Goal: Transaction & Acquisition: Purchase product/service

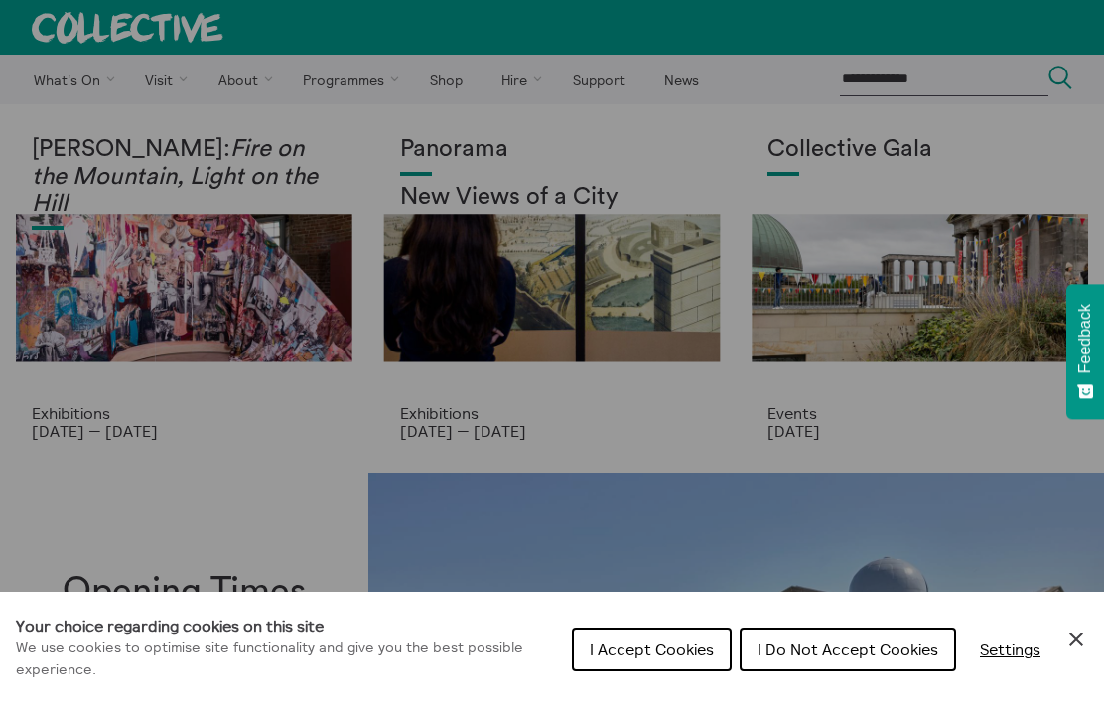
click at [1084, 638] on icon "Close Cookie Control" at bounding box center [1076, 639] width 24 height 24
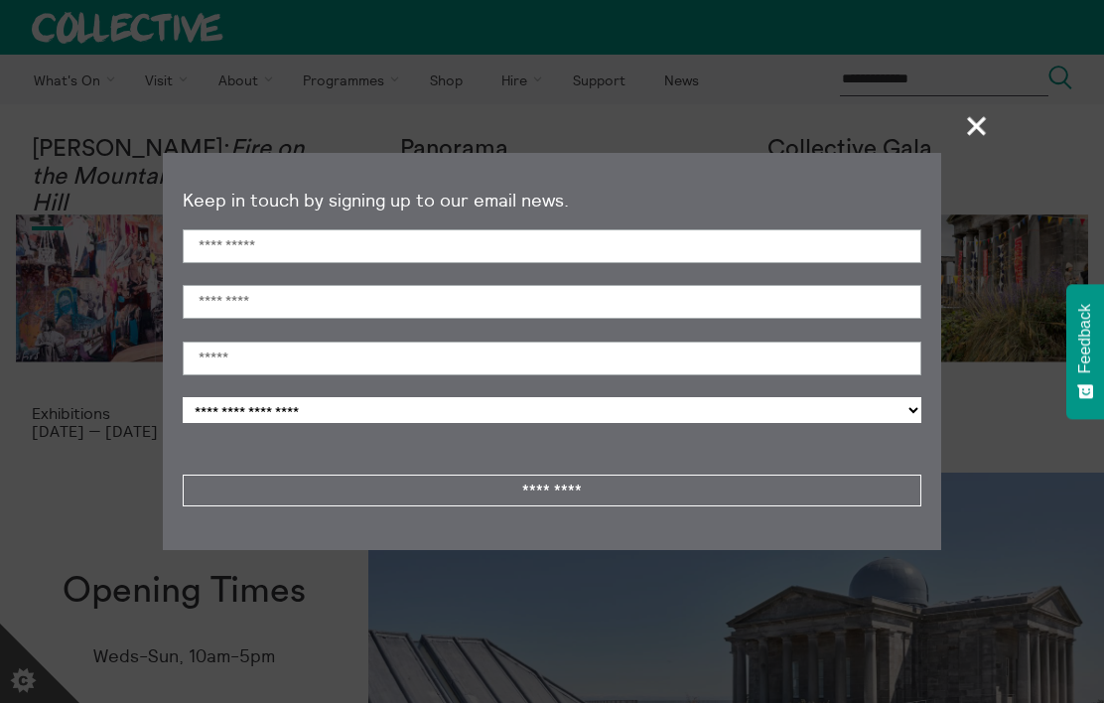
click at [976, 126] on span "+" at bounding box center [977, 125] width 59 height 59
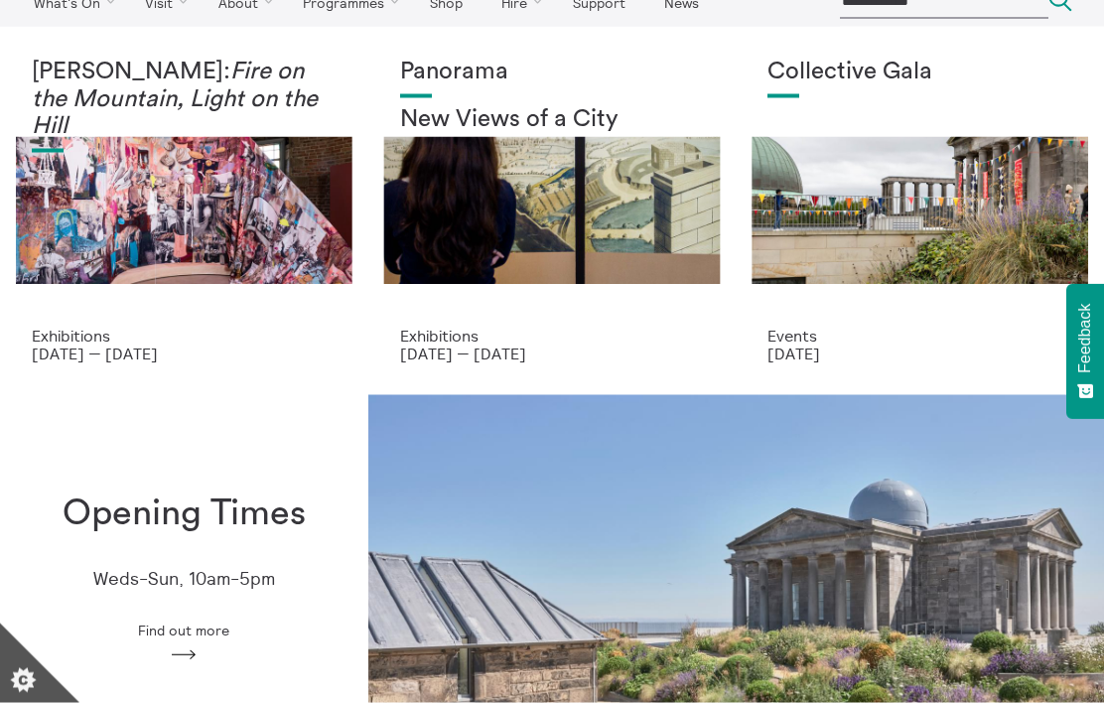
scroll to position [78, 0]
click at [781, 337] on p "Events" at bounding box center [919, 335] width 305 height 18
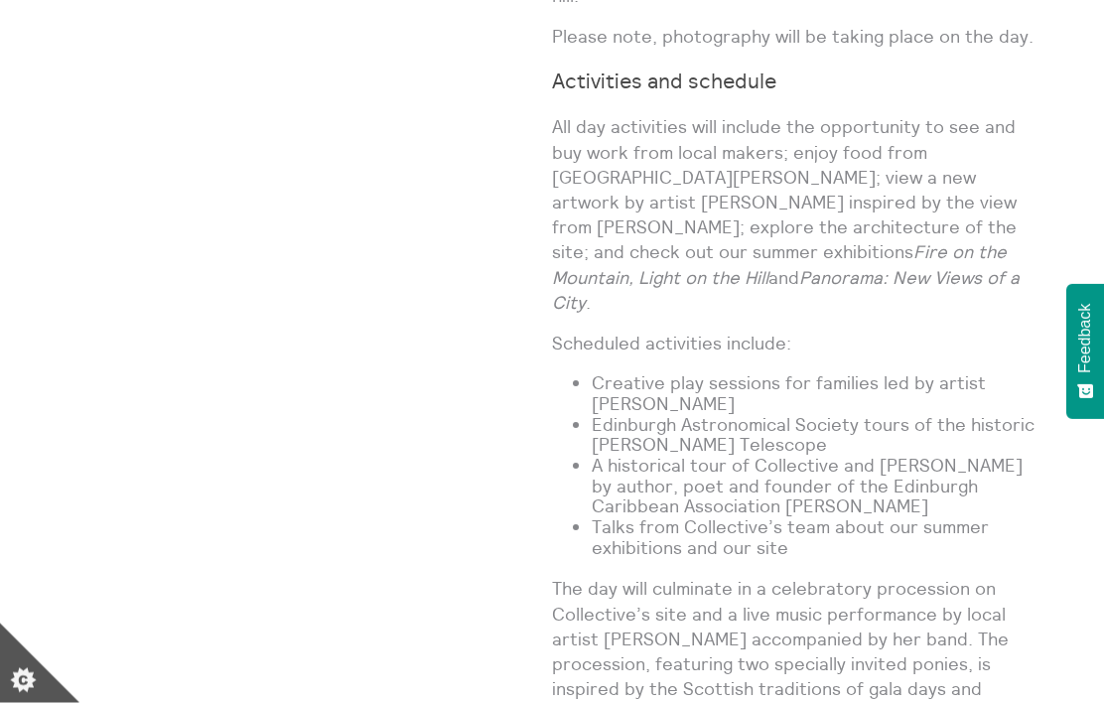
scroll to position [1541, 0]
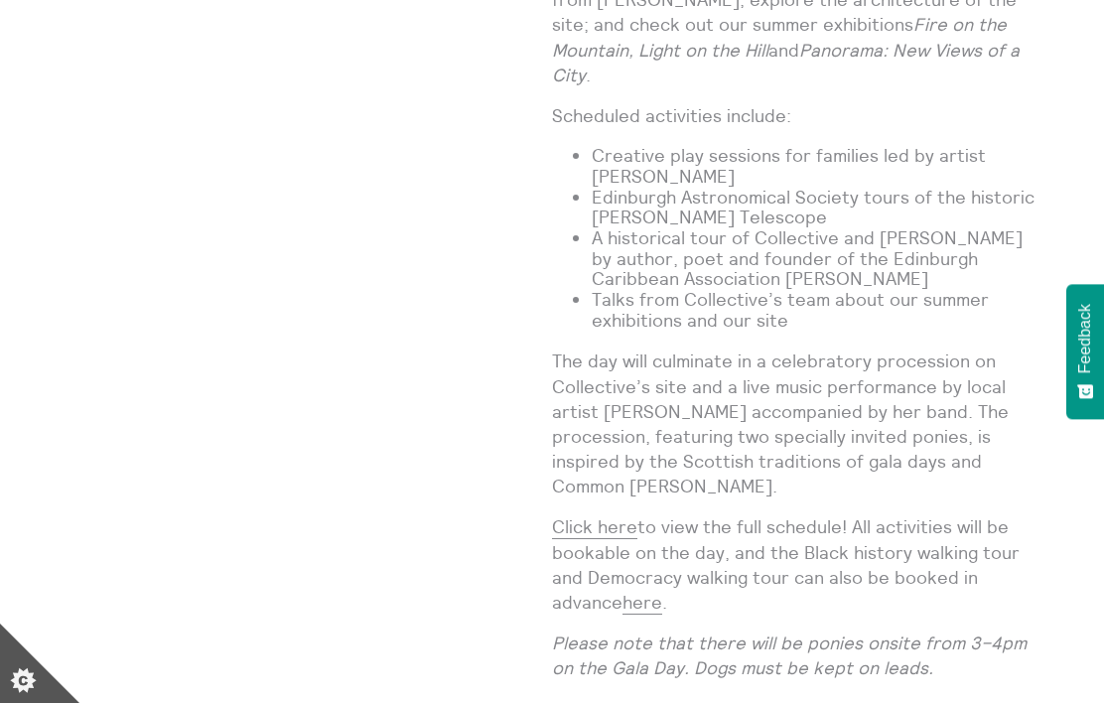
click at [579, 515] on link "Click here" at bounding box center [594, 527] width 85 height 24
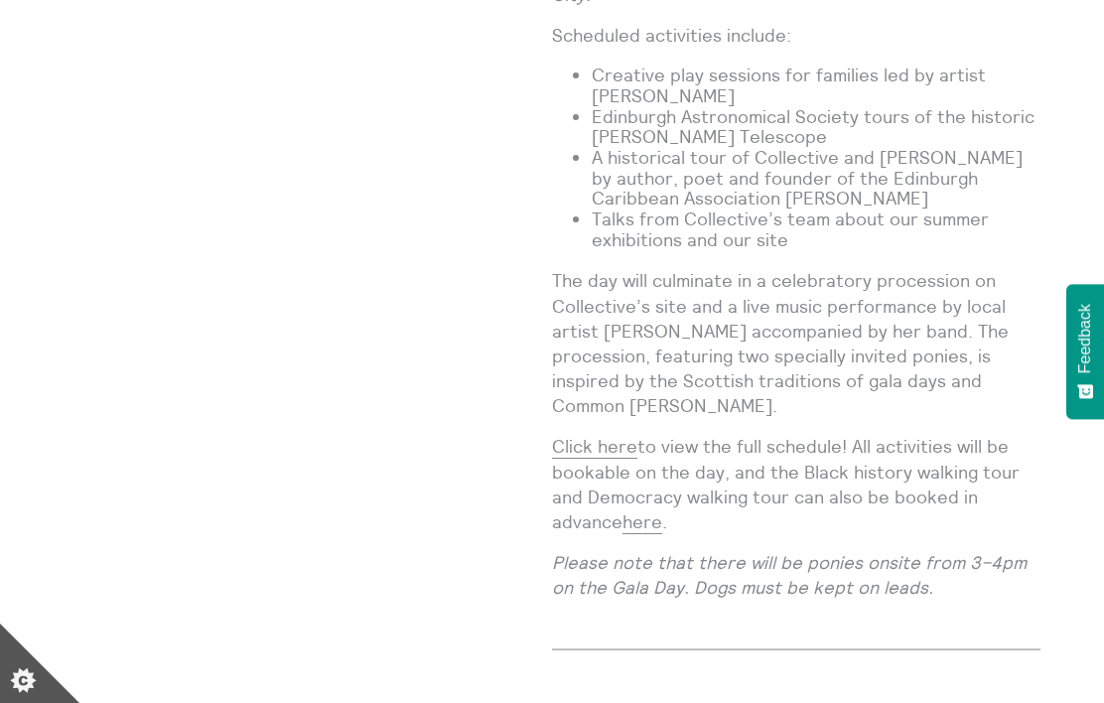
scroll to position [1848, 0]
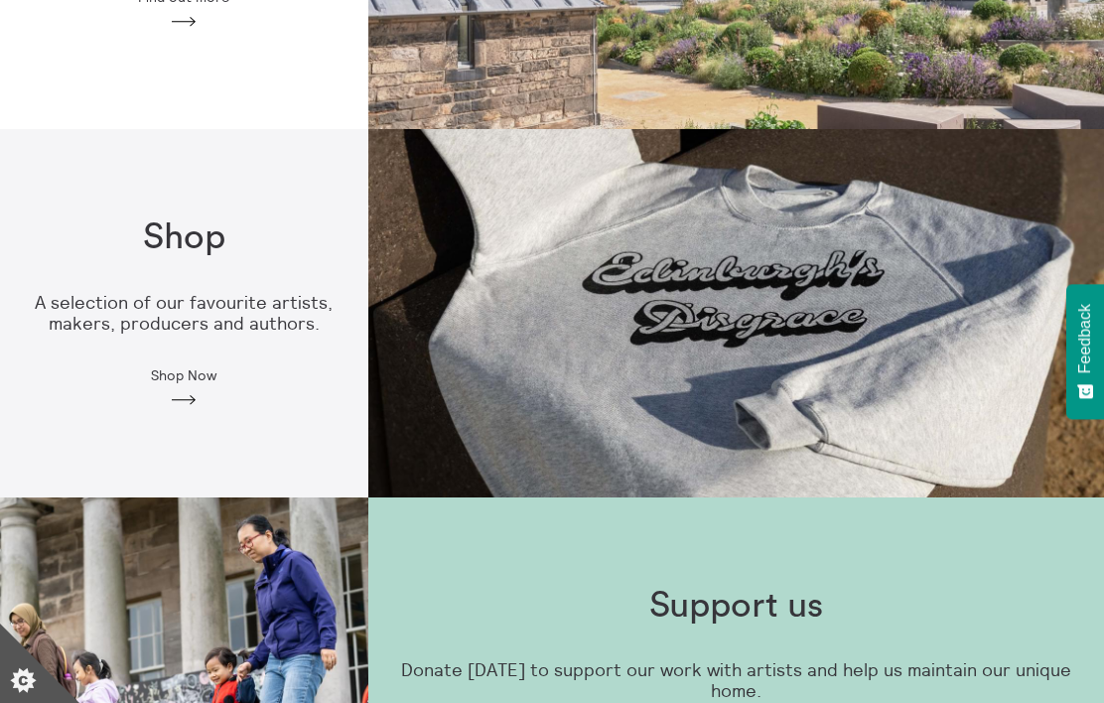
scroll to position [736, 0]
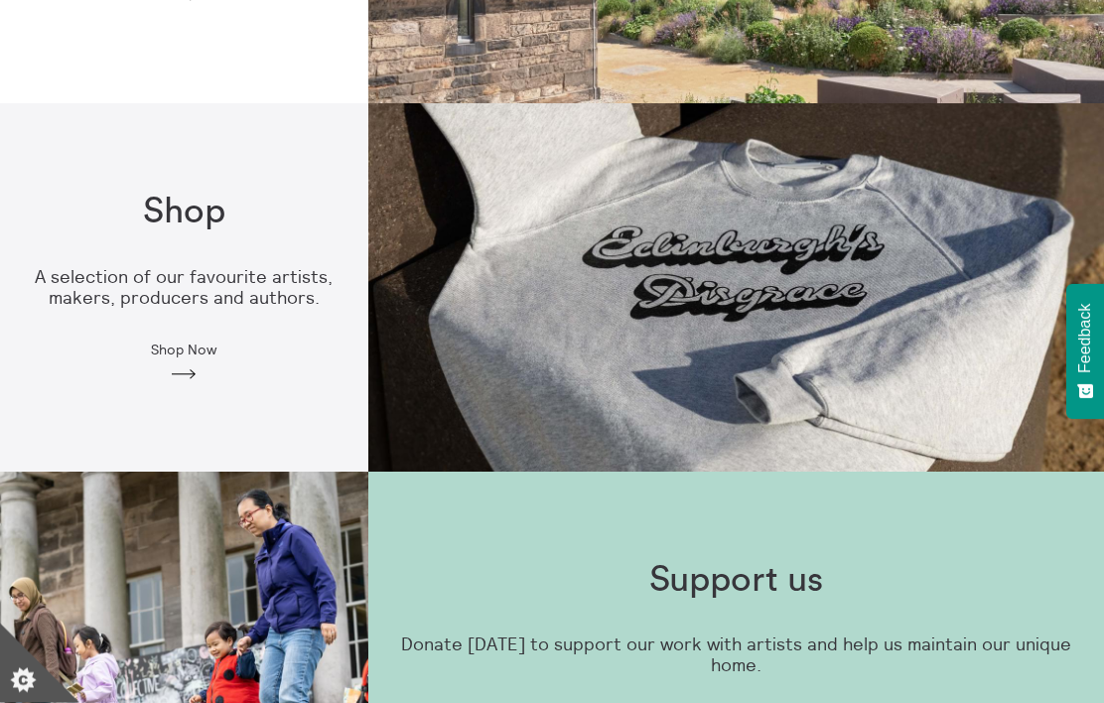
click at [180, 225] on h1 "Shop" at bounding box center [184, 213] width 82 height 41
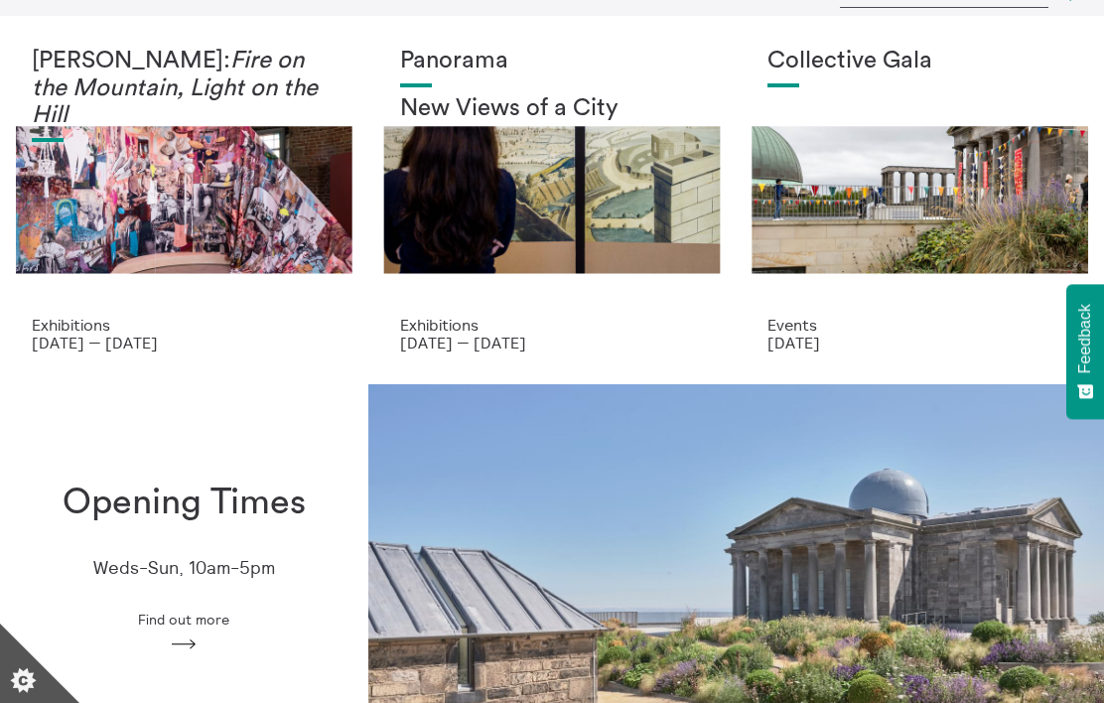
scroll to position [44, 0]
